Goal: Task Accomplishment & Management: Manage account settings

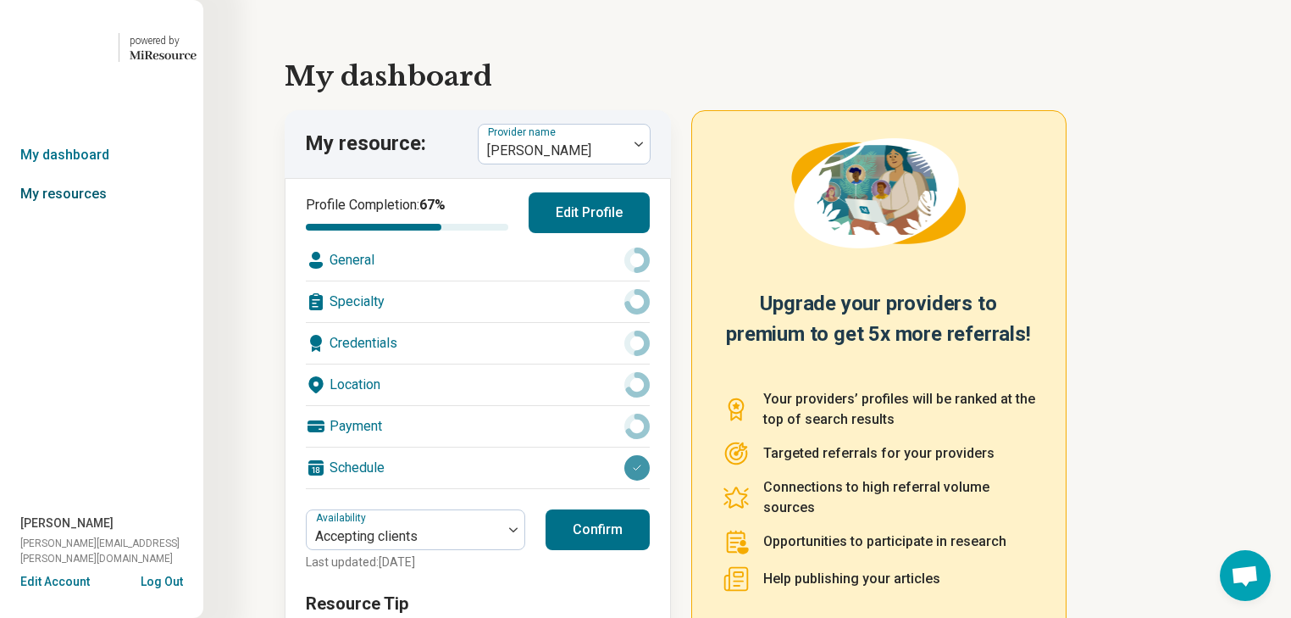
click at [75, 214] on link "My resources" at bounding box center [101, 194] width 203 height 39
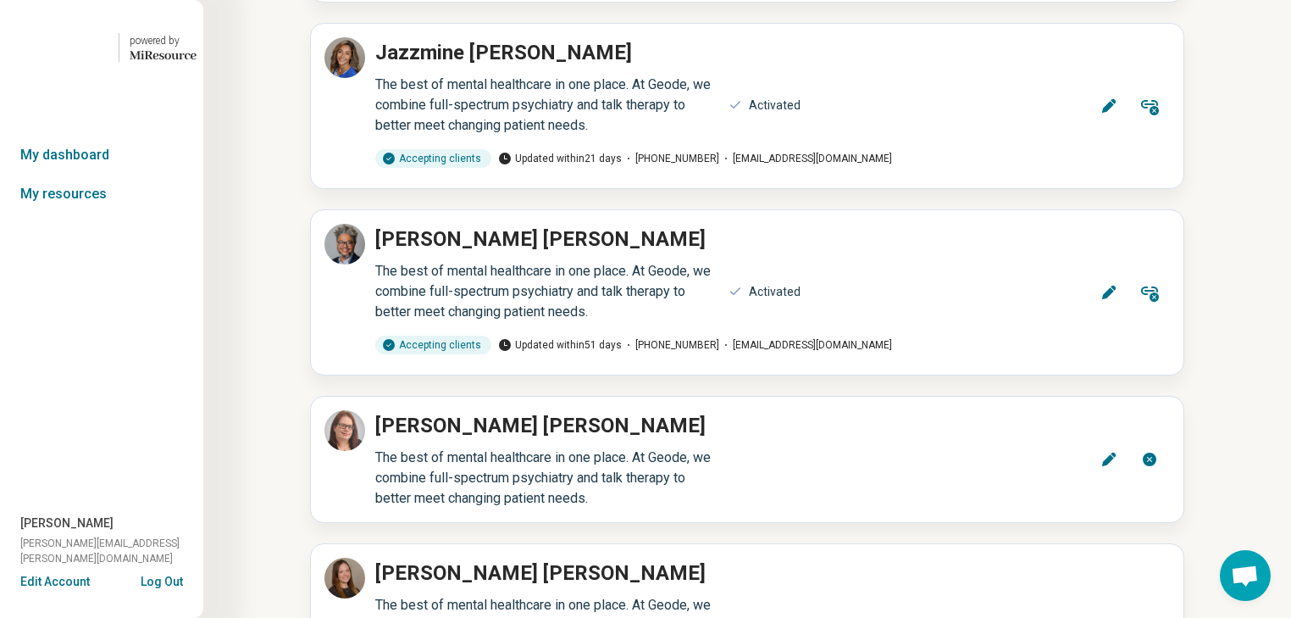
scroll to position [8948, 0]
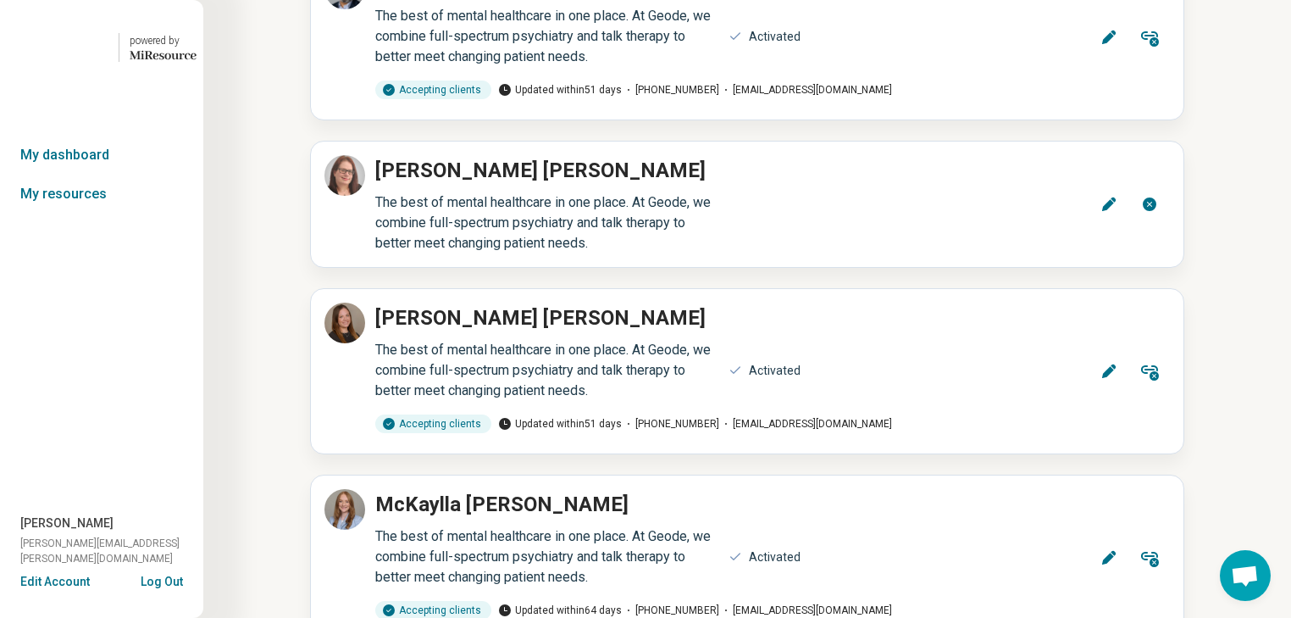
scroll to position [8948, 0]
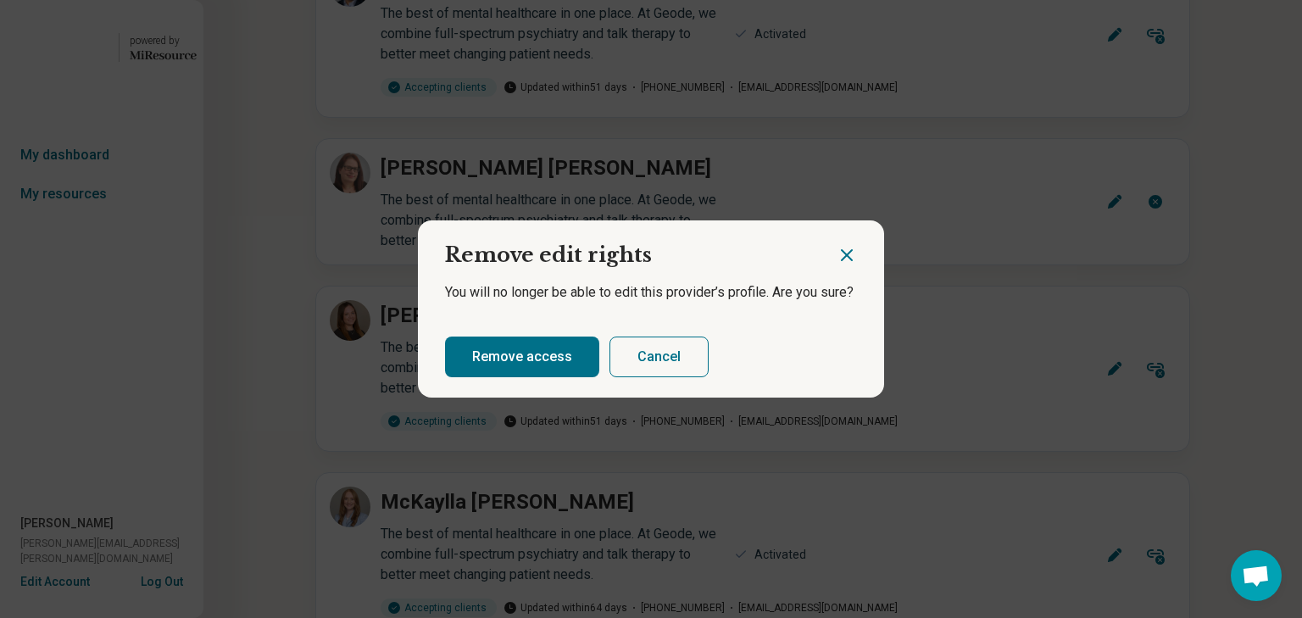
click at [569, 376] on button "Remove access" at bounding box center [522, 356] width 154 height 41
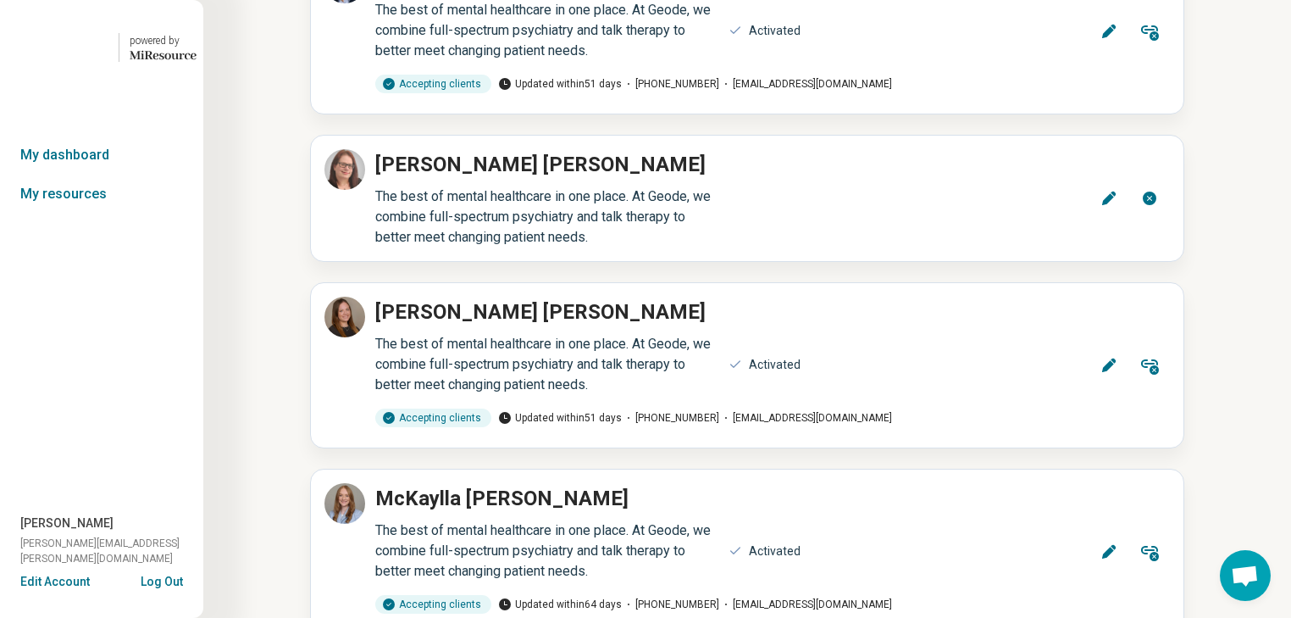
scroll to position [9201, 0]
